Goal: Task Accomplishment & Management: Use online tool/utility

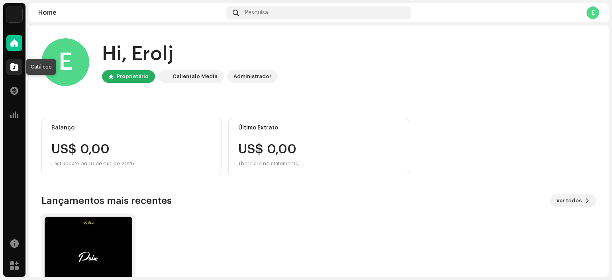
click at [14, 68] on span at bounding box center [14, 67] width 8 height 6
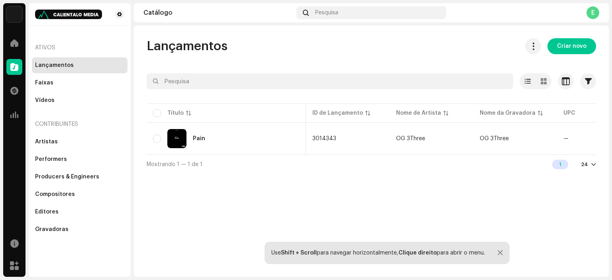
click at [280, 157] on div "Mostrando 1 — 1 de 1 1 24" at bounding box center [372, 164] width 450 height 19
click at [283, 152] on td "Pain" at bounding box center [226, 138] width 159 height 29
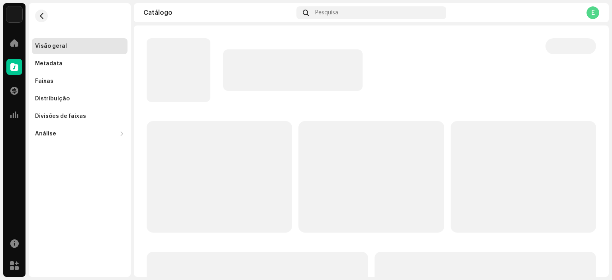
click at [283, 156] on p-skeleton at bounding box center [220, 177] width 146 height 112
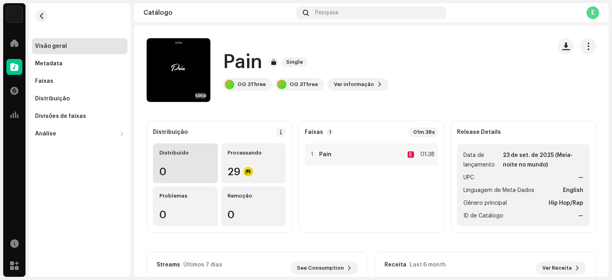
click at [160, 172] on div "0" at bounding box center [185, 172] width 52 height 10
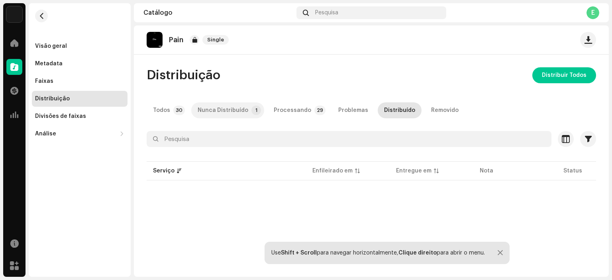
click at [220, 112] on div "Nunca Distribuído" at bounding box center [223, 110] width 51 height 16
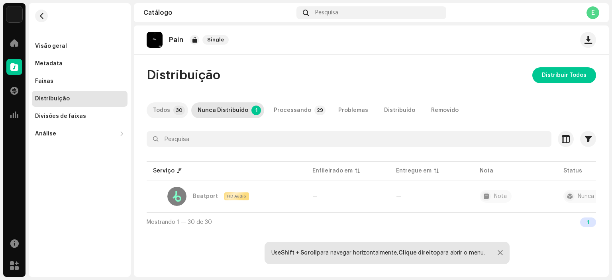
click at [175, 116] on p-tab "Todos 30" at bounding box center [167, 110] width 41 height 16
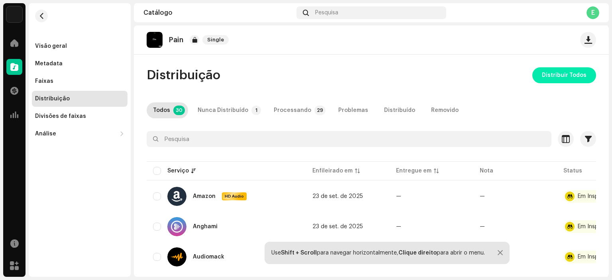
click at [561, 75] on span "Distribuir Todos" at bounding box center [564, 75] width 45 height 16
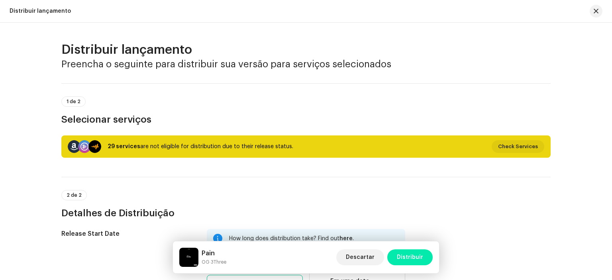
click at [407, 260] on span "Distribuir" at bounding box center [410, 258] width 26 height 16
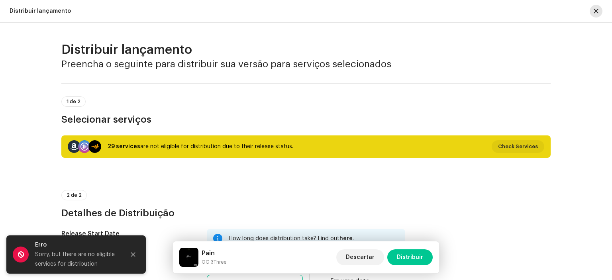
click at [593, 11] on button "button" at bounding box center [596, 11] width 13 height 13
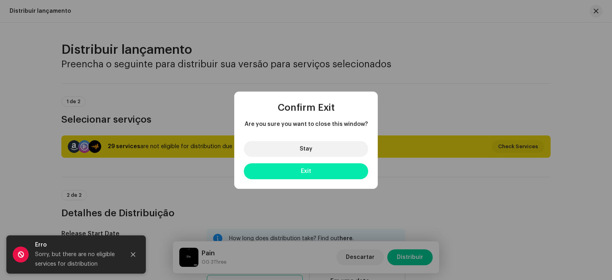
click at [328, 170] on button "Exit" at bounding box center [306, 171] width 124 height 16
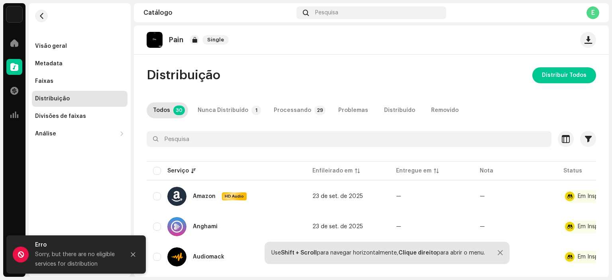
click at [597, 9] on div "E" at bounding box center [593, 12] width 13 height 13
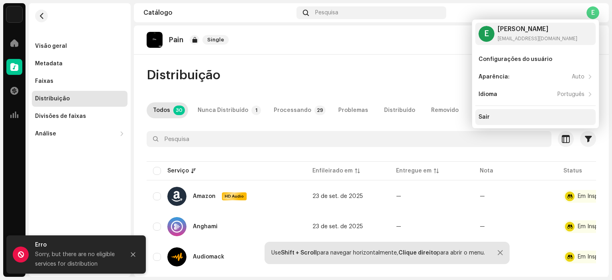
click at [525, 118] on div "Sair" at bounding box center [536, 117] width 114 height 6
